Goal: Information Seeking & Learning: Find specific fact

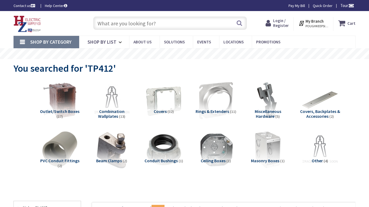
type input "Waxhaw Hwy, [GEOGRAPHIC_DATA], [GEOGRAPHIC_DATA], [GEOGRAPHIC_DATA]"
